Goal: Information Seeking & Learning: Check status

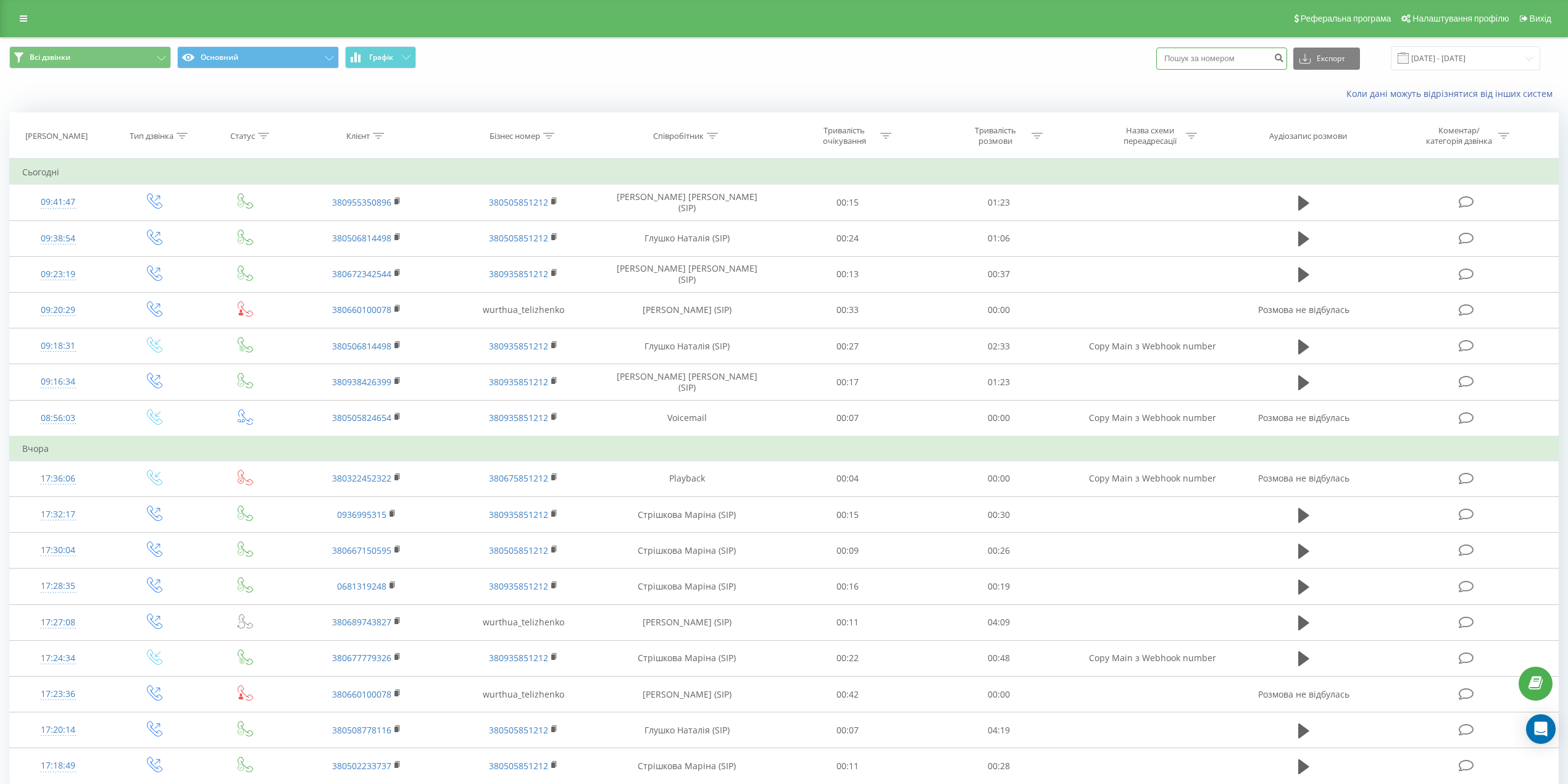
click at [1208, 50] on input at bounding box center [1222, 59] width 131 height 22
paste input "380674099980"
click at [1184, 57] on input "380674099980" at bounding box center [1222, 59] width 131 height 22
type input "0674099980"
click at [1284, 52] on icon "submit" at bounding box center [1278, 56] width 11 height 7
